Goal: Transaction & Acquisition: Subscribe to service/newsletter

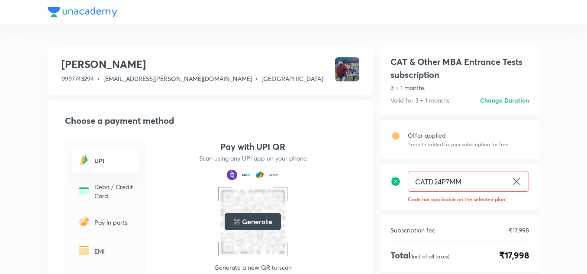
click at [401, 43] on div "[PERSON_NAME] 9997743294 • [EMAIL_ADDRESS][PERSON_NAME][DOMAIN_NAME] • [GEOGRAP…" at bounding box center [294, 254] width 492 height 424
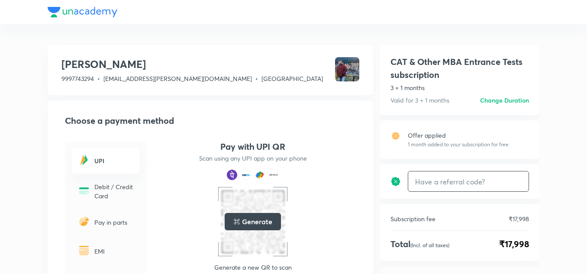
click at [477, 182] on input "text" at bounding box center [468, 182] width 120 height 20
paste input "CATDZME90Y"
type input "CATDZME90Y"
